Goal: Task Accomplishment & Management: Use online tool/utility

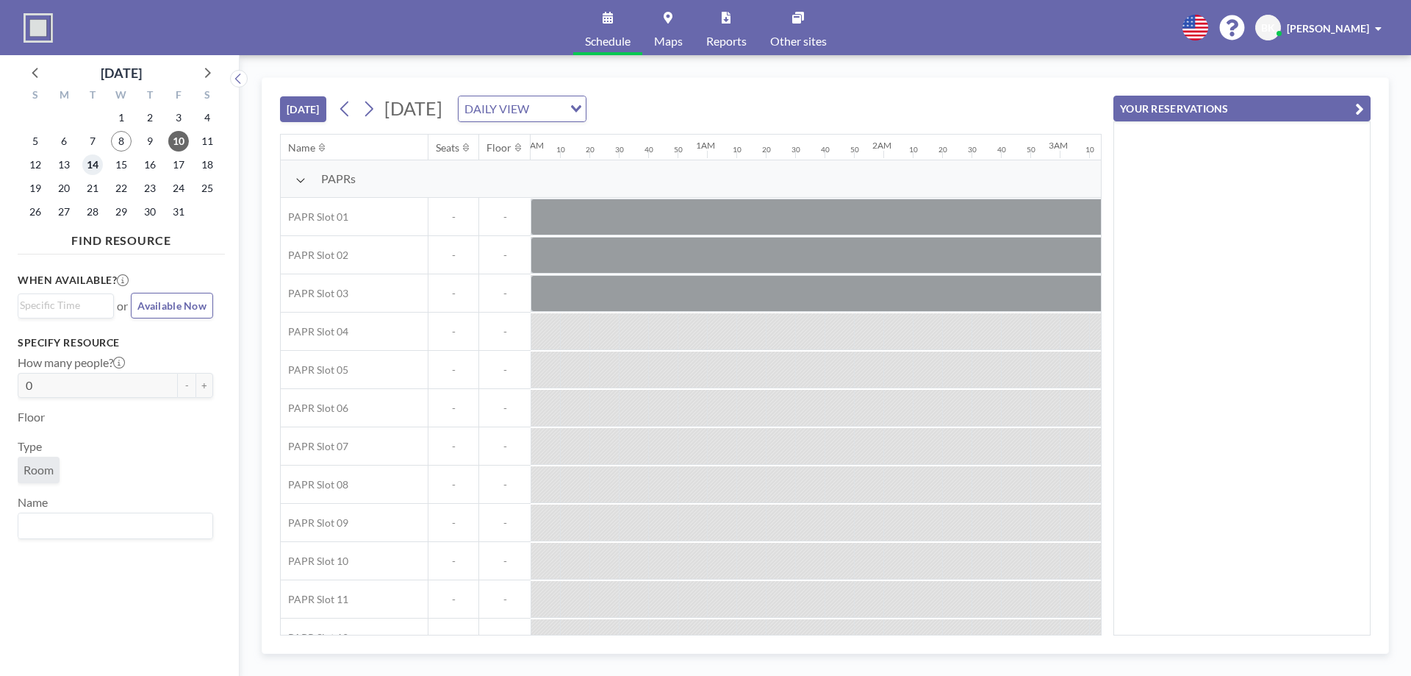
click at [88, 163] on span "14" at bounding box center [92, 164] width 21 height 21
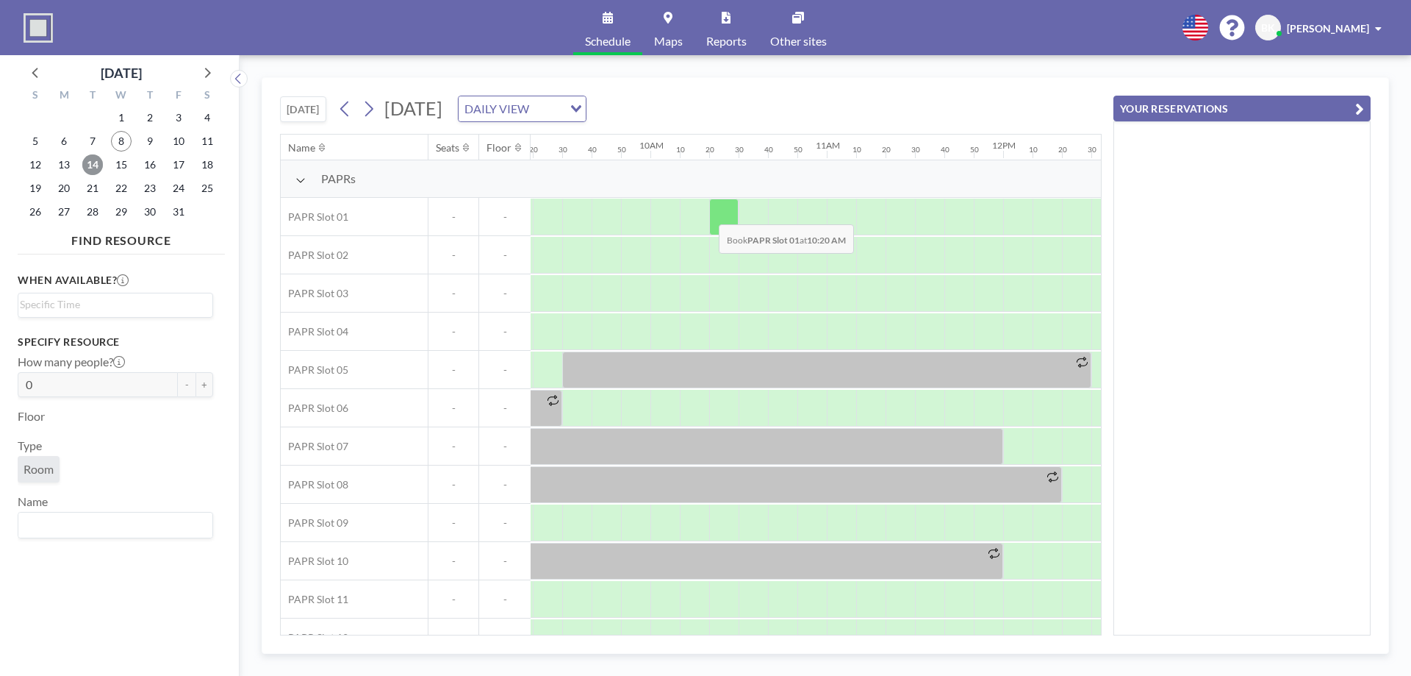
scroll to position [0, 1676]
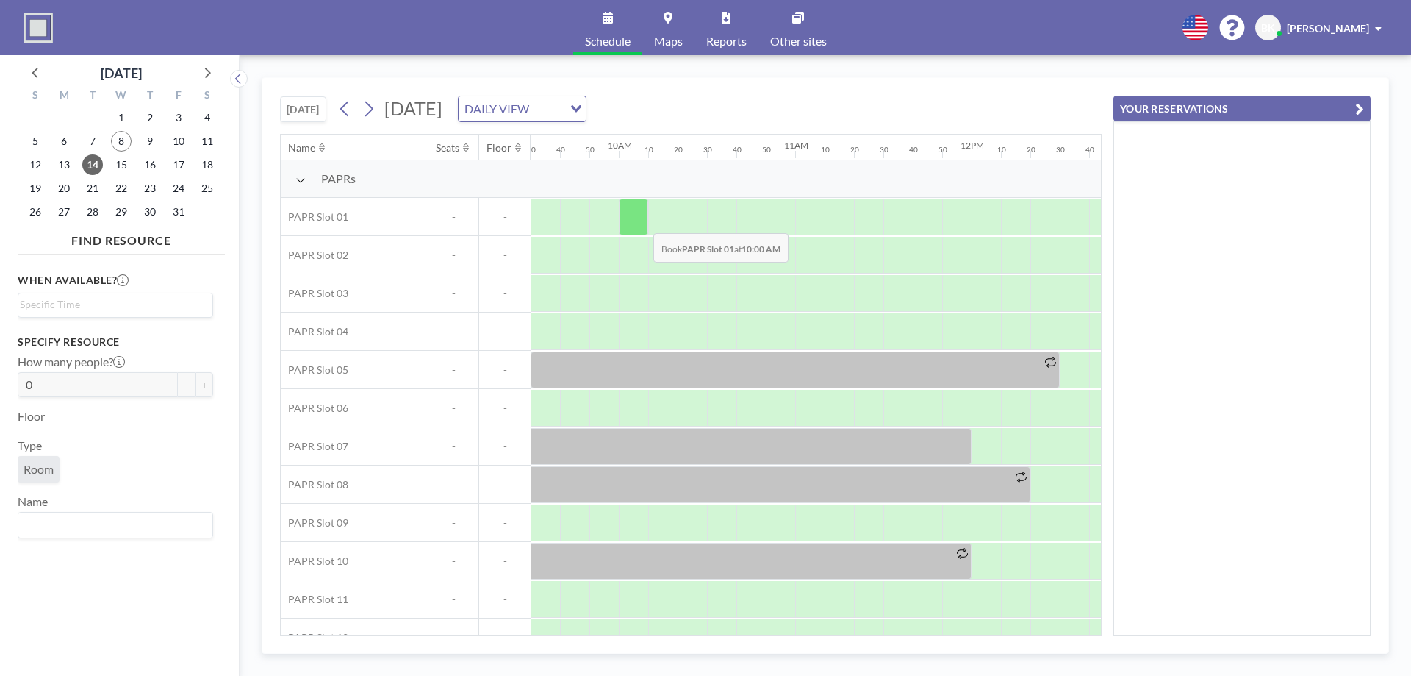
click at [639, 222] on div at bounding box center [633, 216] width 29 height 37
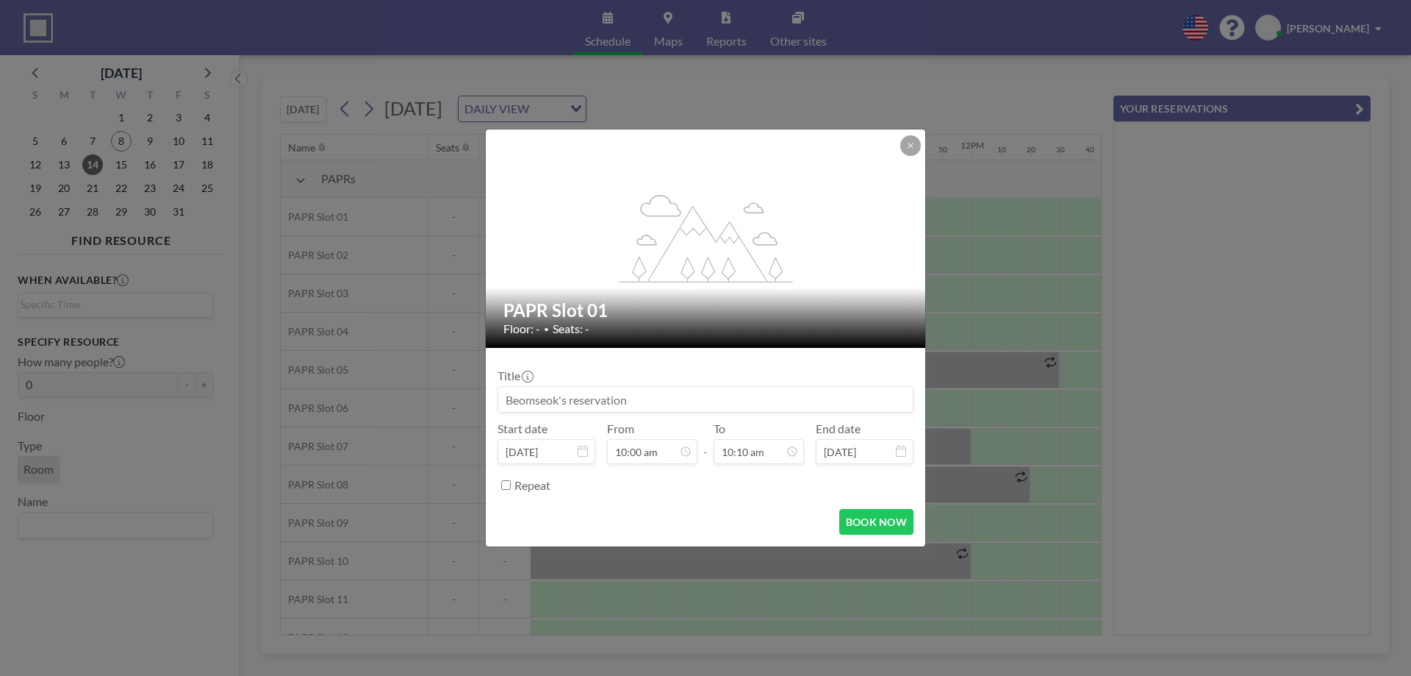
click at [921, 151] on div "flex-grow: 1.2;" at bounding box center [706, 238] width 441 height 218
click at [907, 150] on button at bounding box center [910, 145] width 21 height 21
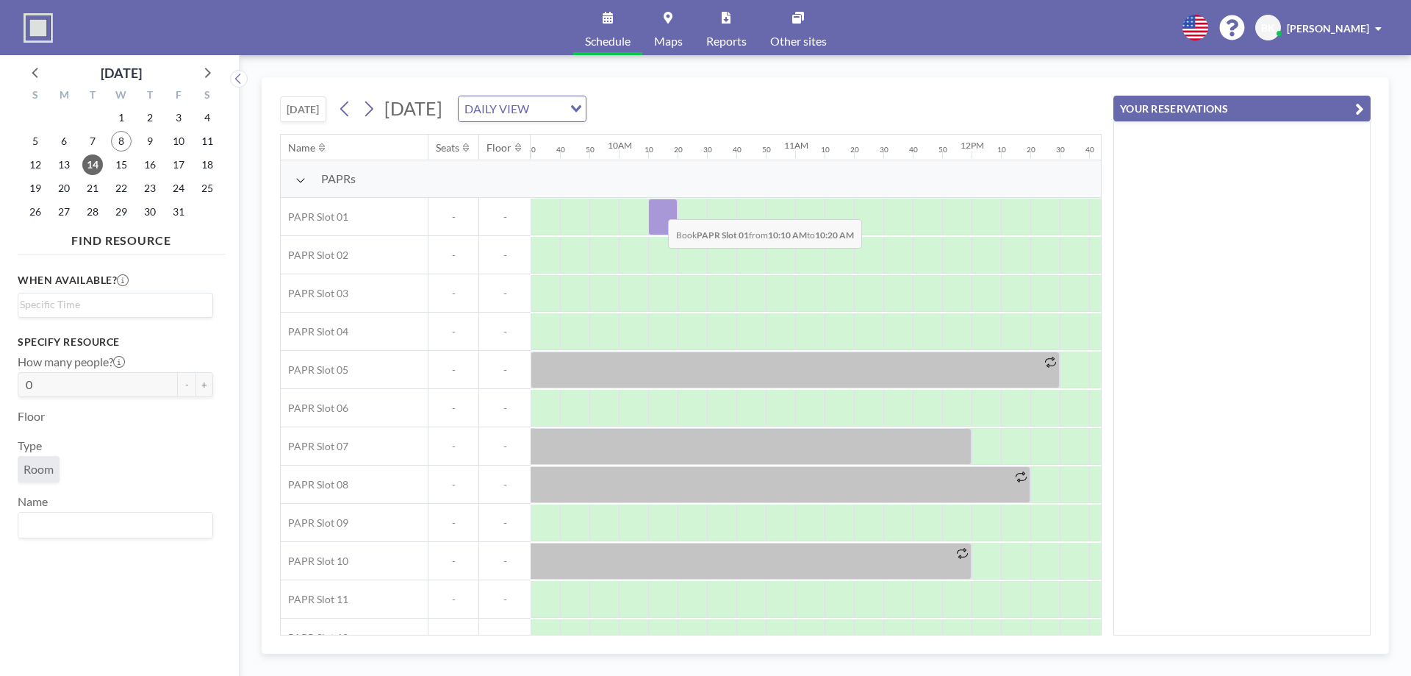
click at [656, 208] on div at bounding box center [662, 216] width 29 height 37
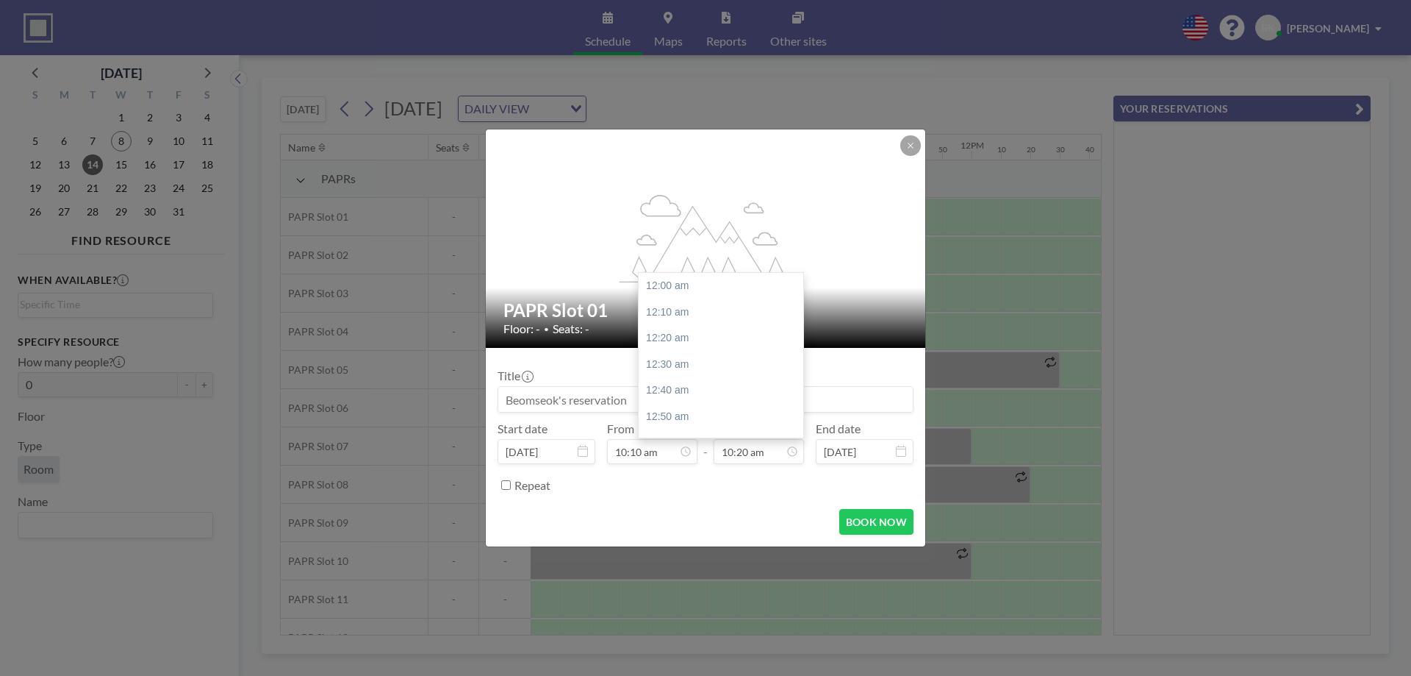
scroll to position [1622, 0]
click at [743, 469] on div "Title Start date [DATE] From 10:10 am - To 10:20 am 12:00 am 12:10 am 12:20 am …" at bounding box center [706, 427] width 416 height 137
click at [750, 456] on input "10:20 am" at bounding box center [759, 451] width 90 height 25
click at [688, 395] on div "11:30 am" at bounding box center [725, 395] width 172 height 26
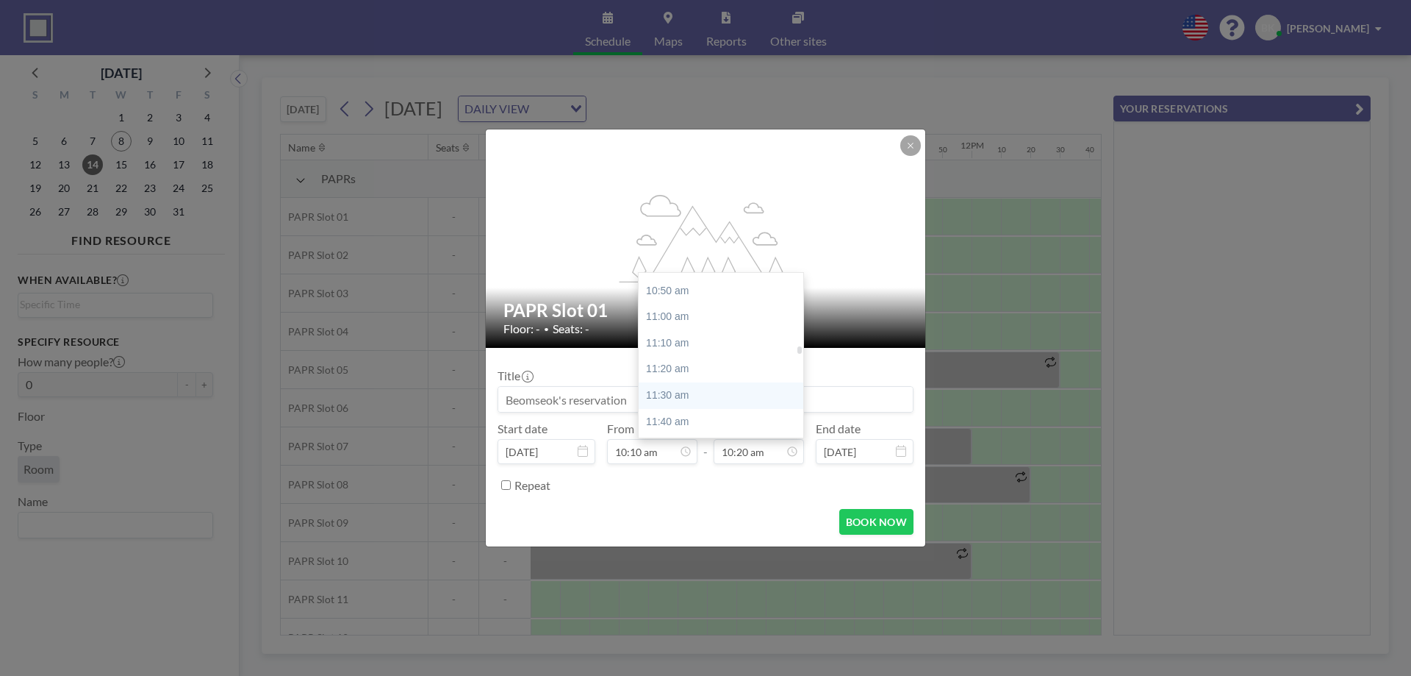
type input "11:30 am"
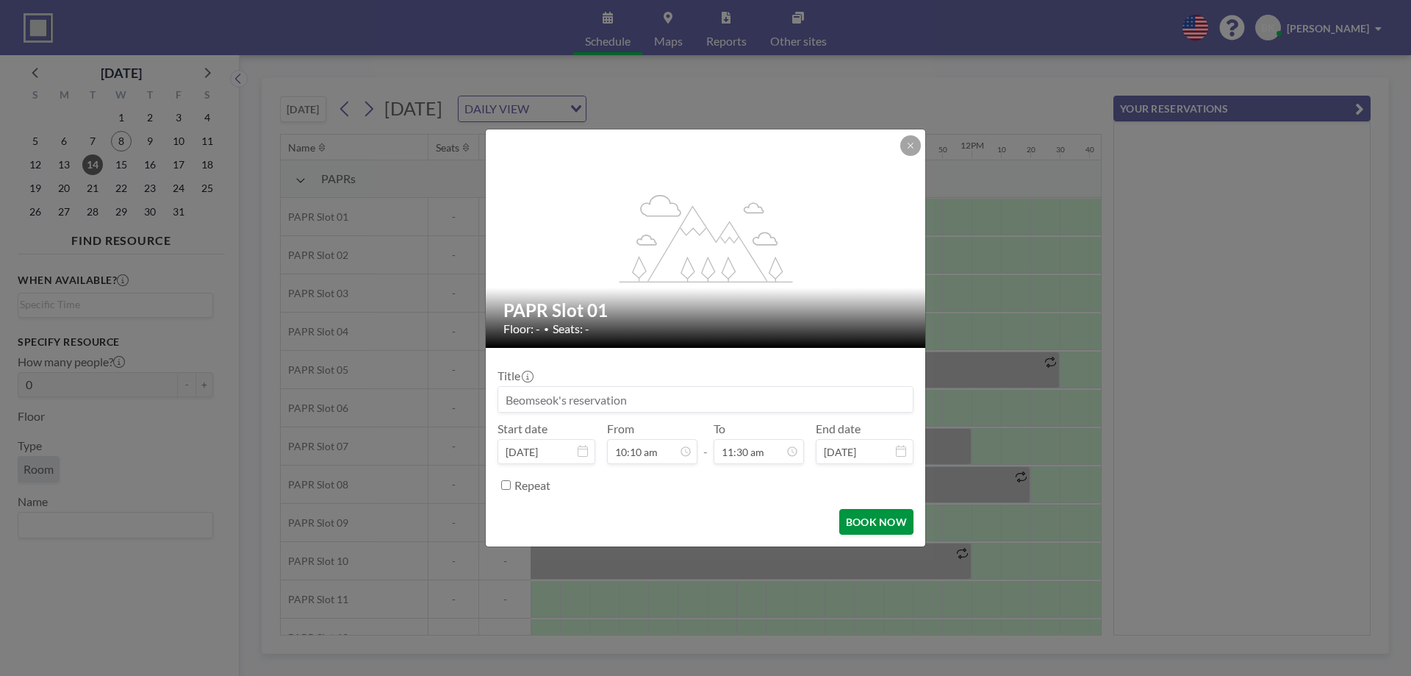
click at [872, 520] on button "BOOK NOW" at bounding box center [876, 522] width 74 height 26
